Goal: Task Accomplishment & Management: Use online tool/utility

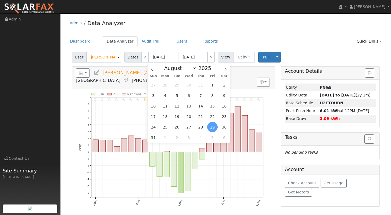
select select "7"
click at [212, 71] on div "January February March April May June July August September October November [D…" at bounding box center [189, 67] width 62 height 9
click at [213, 70] on span at bounding box center [215, 69] width 4 height 3
type input "2024"
click at [202, 127] on span "29" at bounding box center [201, 127] width 10 height 10
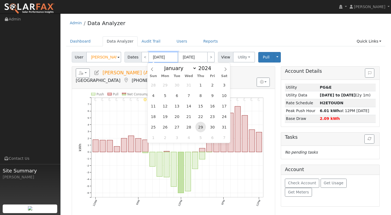
type input "[DATE]"
type input "2024"
select select "8"
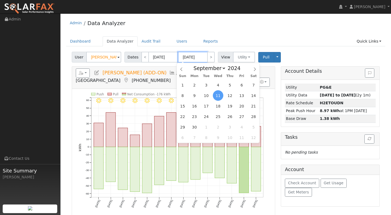
click at [201, 56] on input "[DATE]" at bounding box center [193, 57] width 30 height 11
click at [242, 67] on span at bounding box center [244, 66] width 4 height 3
type input "2025"
click at [183, 69] on icon at bounding box center [182, 69] width 4 height 4
select select "7"
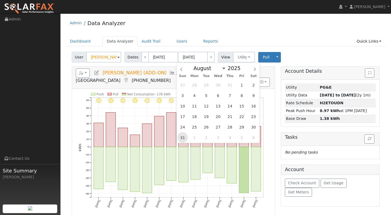
click at [183, 135] on span "31" at bounding box center [183, 137] width 10 height 10
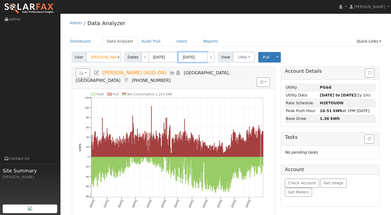
click at [187, 58] on input "[DATE]" at bounding box center [193, 57] width 30 height 11
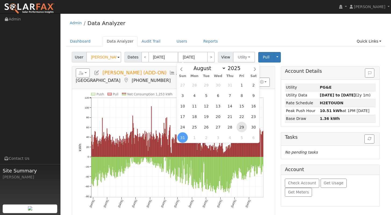
click at [241, 128] on span "29" at bounding box center [242, 127] width 10 height 10
type input "[DATE]"
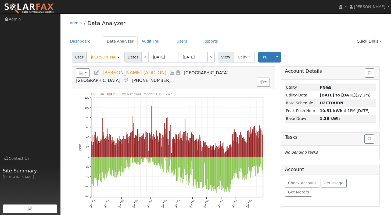
click at [293, 38] on ul "Dashboard Data Analyzer Audit Trail Users Reports Quick Links Quick Add Quick C…" at bounding box center [226, 41] width 320 height 10
click at [145, 61] on link "<" at bounding box center [145, 57] width 8 height 11
type input "[DATE]"
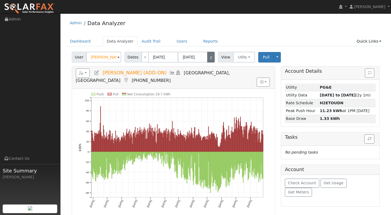
click at [212, 58] on link ">" at bounding box center [211, 57] width 8 height 11
type input "[DATE]"
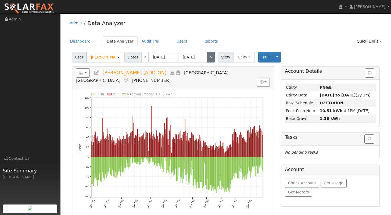
click at [212, 57] on link ">" at bounding box center [211, 57] width 8 height 11
type input "[DATE]"
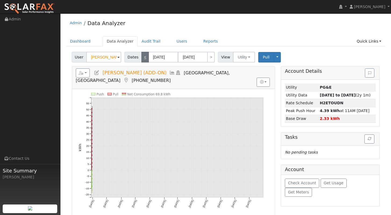
click at [143, 58] on link "<" at bounding box center [145, 57] width 8 height 11
type input "[DATE]"
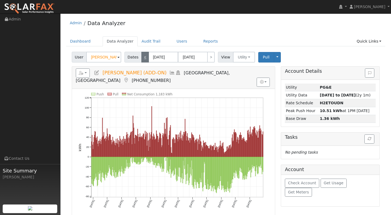
click at [143, 58] on link "<" at bounding box center [145, 57] width 8 height 11
type input "[DATE]"
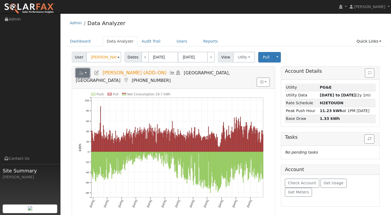
click at [85, 73] on button "button" at bounding box center [83, 72] width 14 height 9
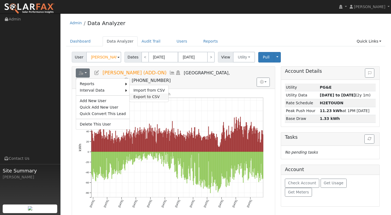
click at [152, 96] on link "Export to CSV" at bounding box center [149, 96] width 39 height 6
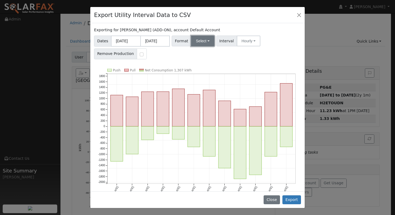
click at [206, 43] on button "Select" at bounding box center [202, 41] width 23 height 11
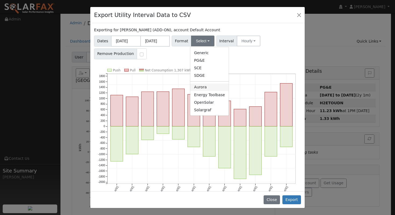
click at [213, 88] on link "Aurora" at bounding box center [209, 87] width 38 height 8
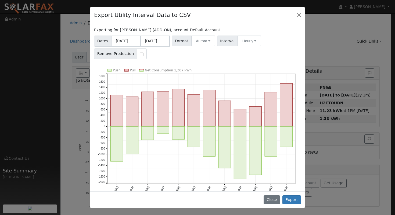
click at [286, 50] on div "Dates [DATE] [DATE] Format Aurora Generic PG&E SCE SDGE Aurora Energy Toolbase …" at bounding box center [197, 47] width 209 height 26
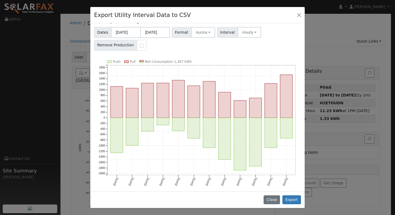
scroll to position [9, 0]
click at [294, 200] on button "Export" at bounding box center [292, 199] width 19 height 9
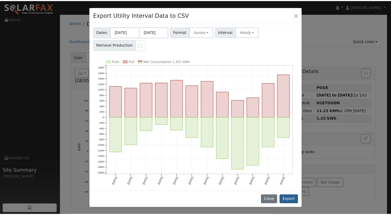
scroll to position [0, 0]
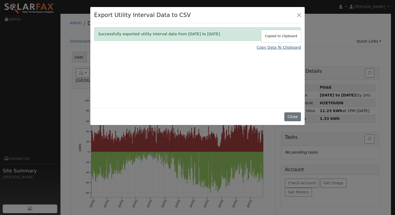
click at [274, 47] on link "Copy Data To Clipboard" at bounding box center [279, 48] width 44 height 6
click at [299, 12] on button "Close" at bounding box center [300, 15] width 8 height 8
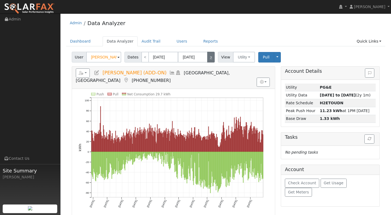
click at [208, 58] on link ">" at bounding box center [211, 57] width 8 height 11
type input "[DATE]"
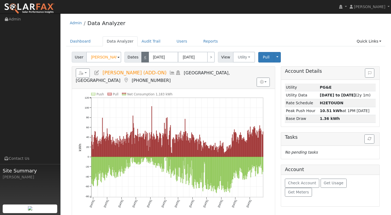
click at [144, 58] on link "<" at bounding box center [145, 57] width 8 height 11
type input "[DATE]"
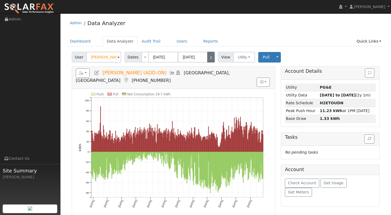
click at [210, 60] on link ">" at bounding box center [211, 57] width 8 height 11
type input "[DATE]"
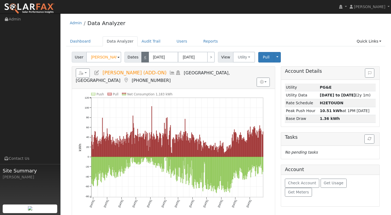
click at [146, 58] on link "<" at bounding box center [145, 57] width 8 height 11
type input "[DATE]"
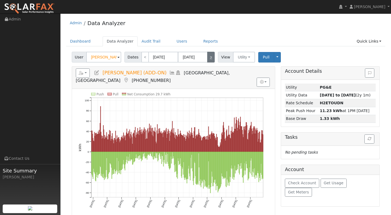
click at [209, 60] on link ">" at bounding box center [211, 57] width 8 height 11
type input "[DATE]"
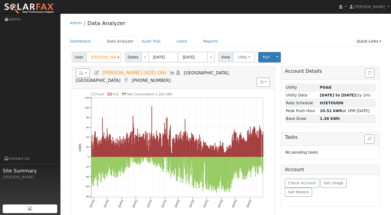
click at [295, 54] on div "User [PERSON_NAME] (ADD-ON) Account Default Account Default Account [STREET_ADD…" at bounding box center [226, 56] width 310 height 13
click at [299, 46] on ul "Dashboard Data Analyzer Audit Trail Users Reports Quick Links Quick Add Quick C…" at bounding box center [226, 41] width 320 height 10
click at [292, 35] on div "Admin Data Analyzer Dashboard Data Analyzer Audit Trail Users Reports Quick Lin…" at bounding box center [225, 148] width 325 height 265
